Goal: Task Accomplishment & Management: Manage account settings

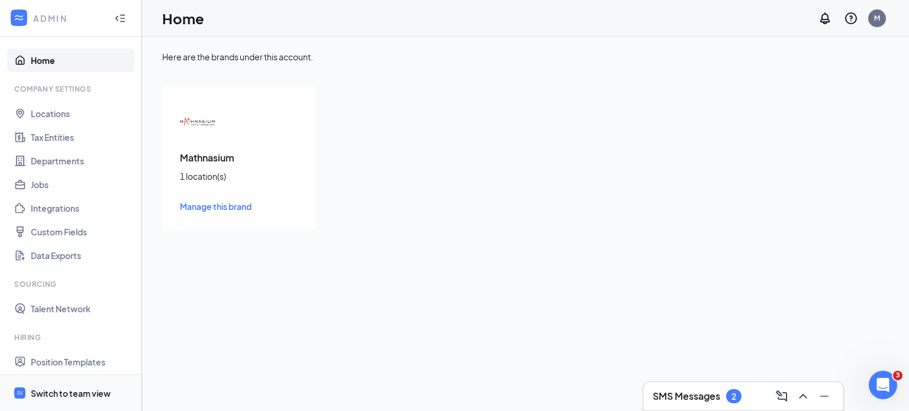
click at [70, 391] on div "Switch to team view" at bounding box center [71, 394] width 80 height 12
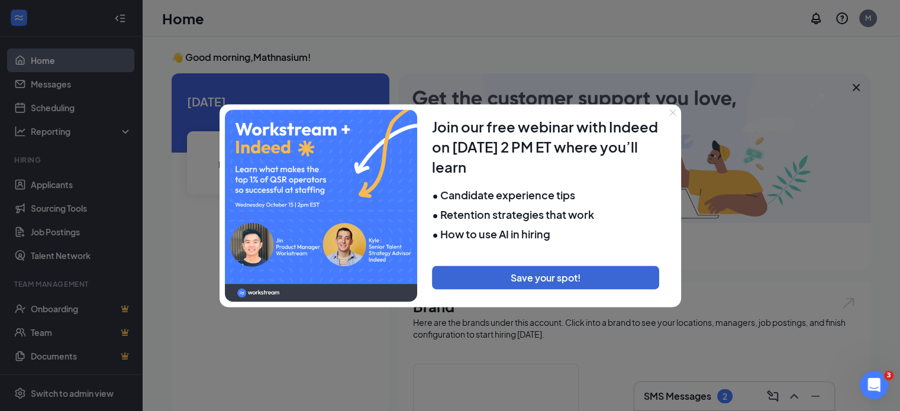
click at [674, 112] on icon "Close" at bounding box center [672, 112] width 7 height 7
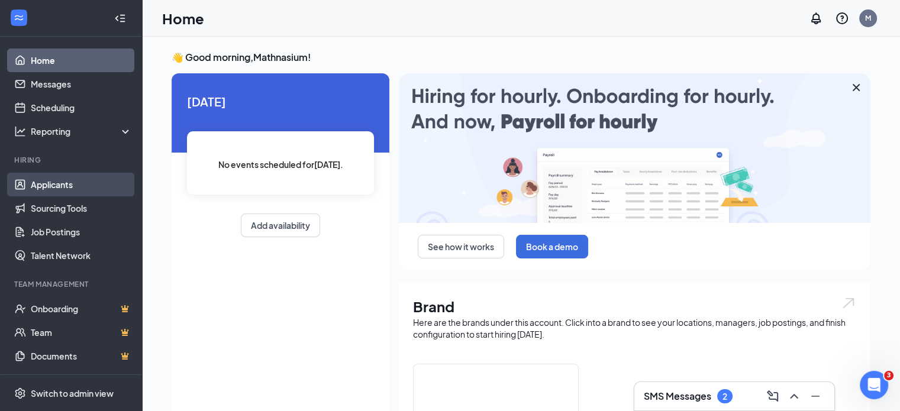
click at [54, 179] on link "Applicants" at bounding box center [81, 185] width 101 height 24
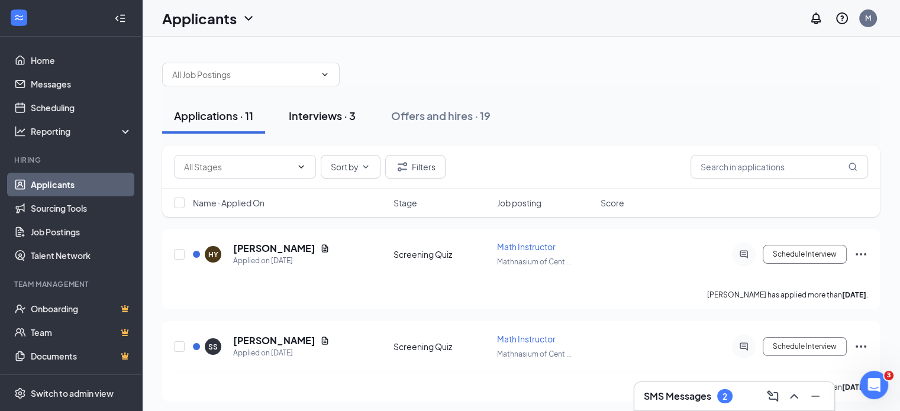
click at [322, 113] on div "Interviews · 3" at bounding box center [322, 115] width 67 height 15
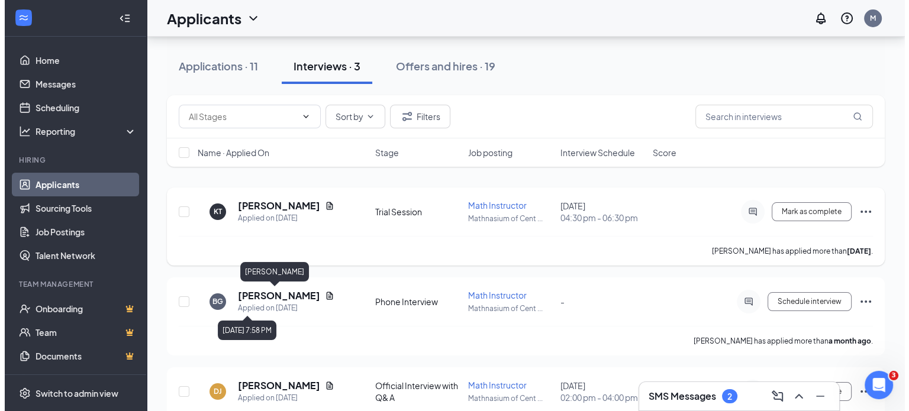
scroll to position [89, 0]
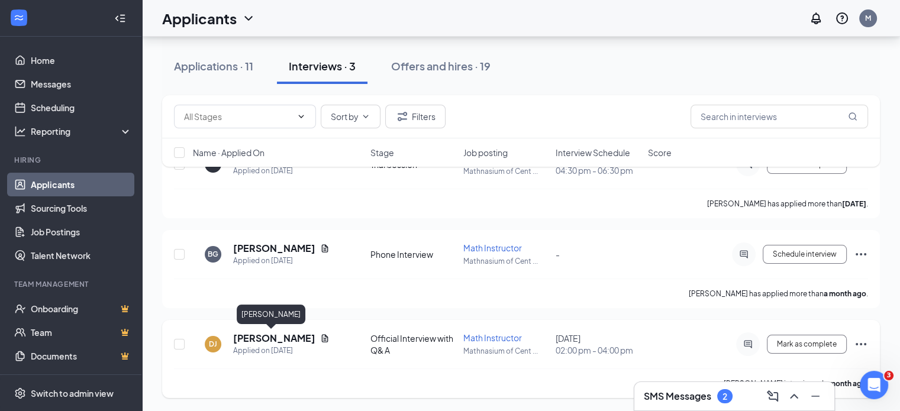
click at [283, 338] on h5 "Dainan James" at bounding box center [274, 338] width 82 height 13
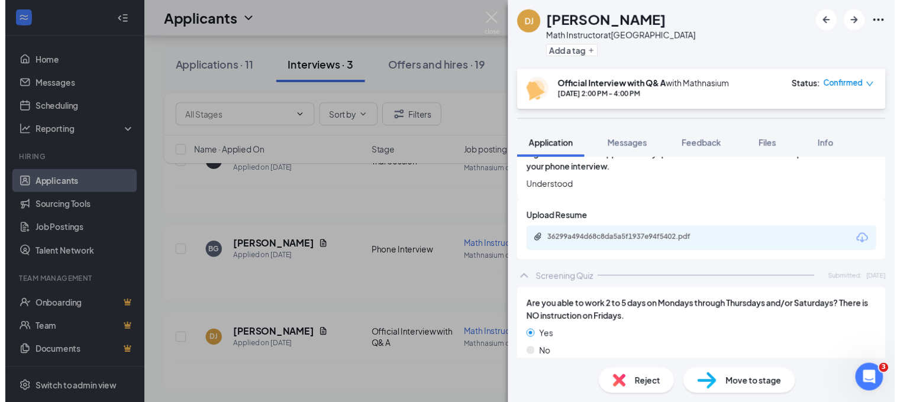
scroll to position [2012, 0]
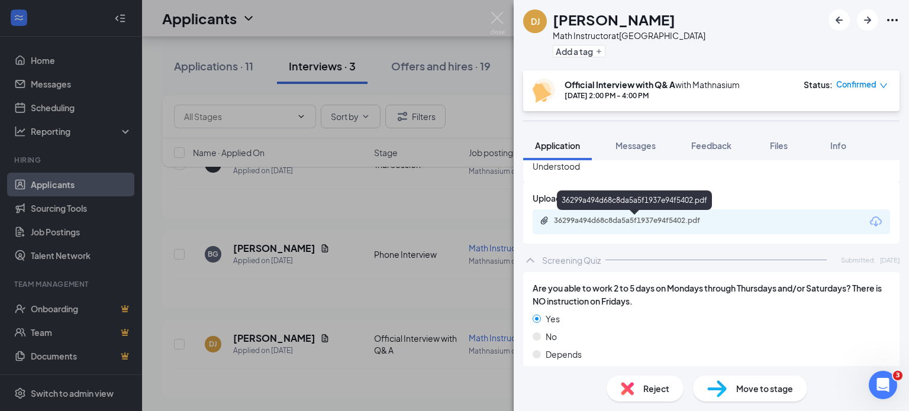
click at [659, 222] on div "36299a494d68c8da5a5f1937e94f5402.pdf" at bounding box center [637, 220] width 166 height 9
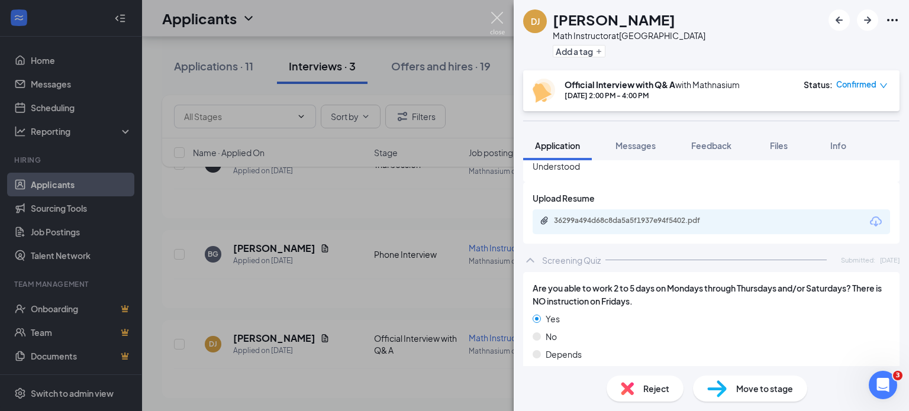
click at [495, 17] on img at bounding box center [497, 23] width 15 height 23
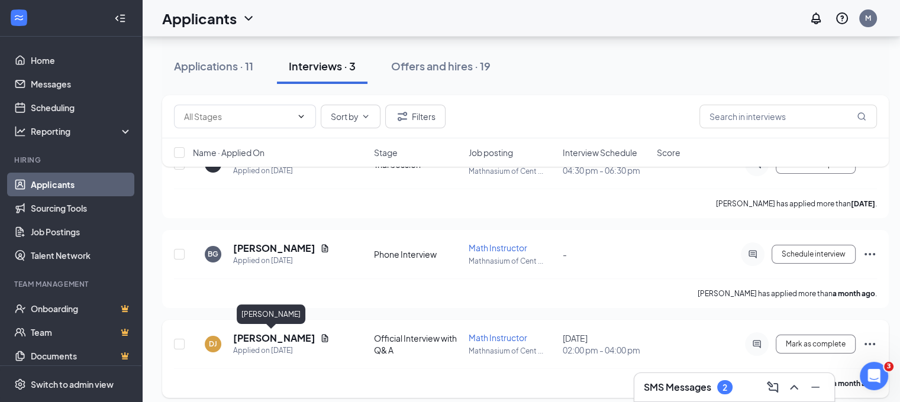
click at [280, 337] on h5 "Dainan James" at bounding box center [274, 338] width 82 height 13
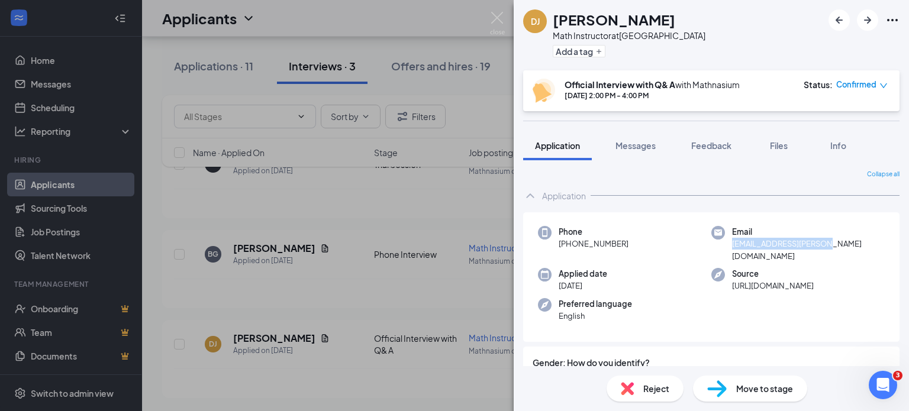
drag, startPoint x: 826, startPoint y: 246, endPoint x: 728, endPoint y: 252, distance: 98.4
click at [728, 252] on div "Phone +1 (267) 600-1089 Email dainan.james@gmail.com Applied date Sep 5 Source …" at bounding box center [711, 277] width 376 height 130
copy span "dainan.james@gmail.com"
click at [499, 12] on img at bounding box center [497, 23] width 15 height 23
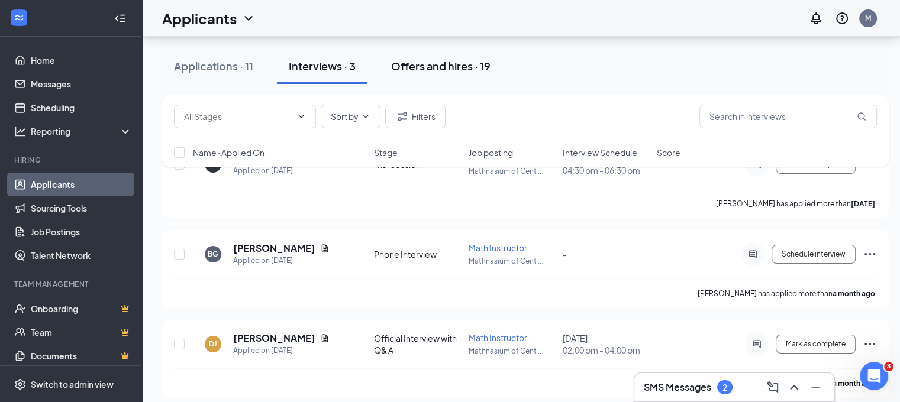
click at [434, 67] on div "Offers and hires · 19" at bounding box center [440, 66] width 99 height 15
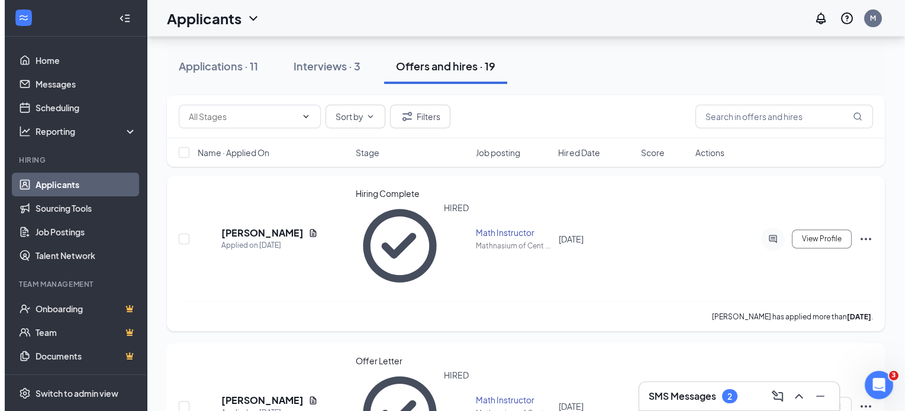
scroll to position [414, 0]
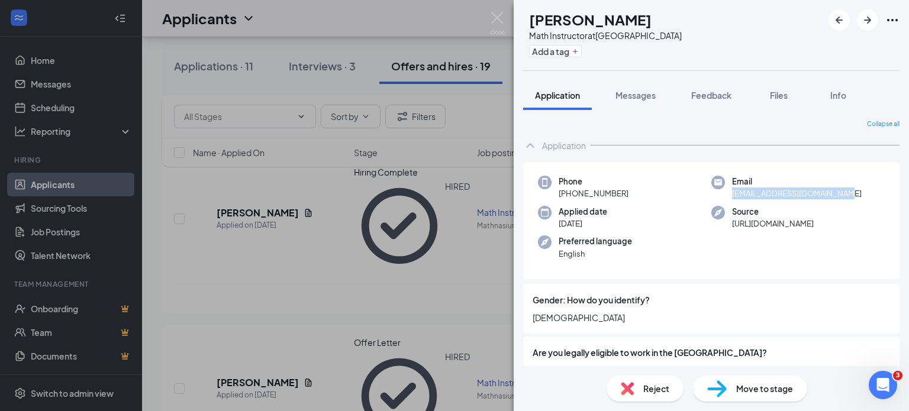
drag, startPoint x: 848, startPoint y: 193, endPoint x: 724, endPoint y: 198, distance: 124.3
click at [724, 198] on div "Email masrooranan12345@gmail.com" at bounding box center [797, 188] width 173 height 24
copy span "masrooranan12345@gmail.com"
